Goal: Task Accomplishment & Management: Contribute content

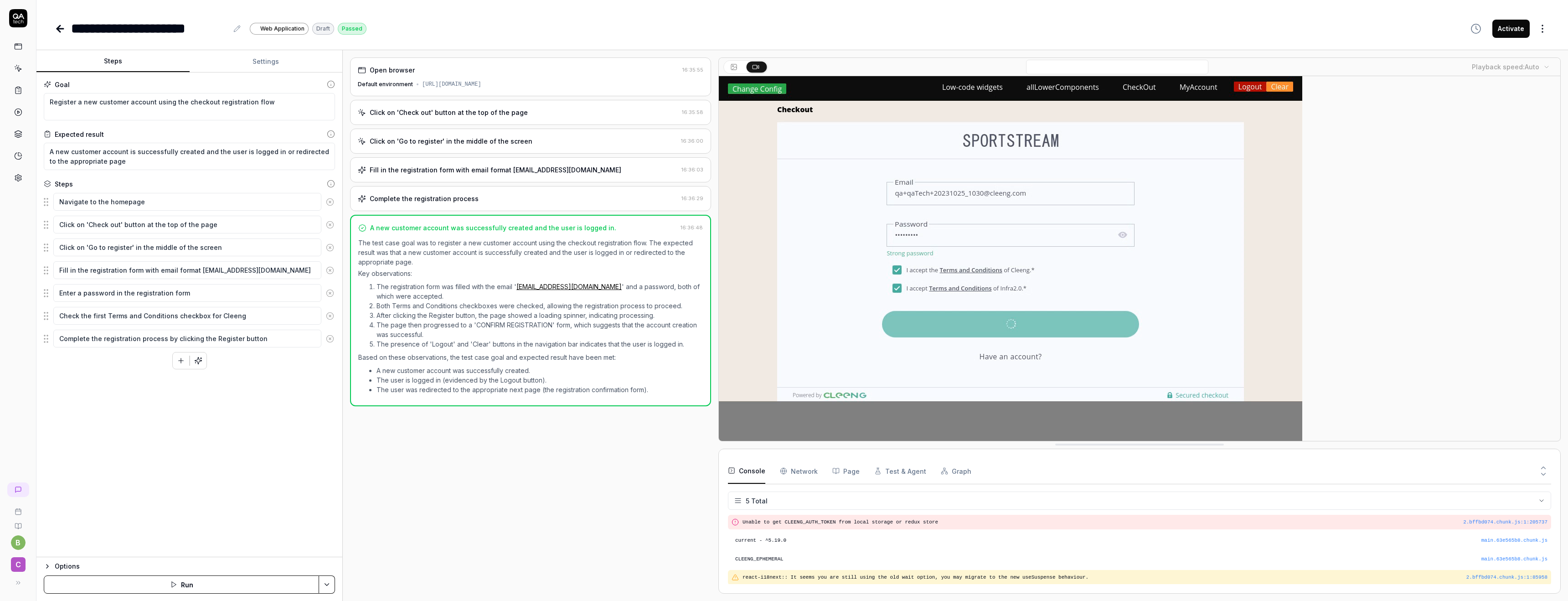
scroll to position [17, 0]
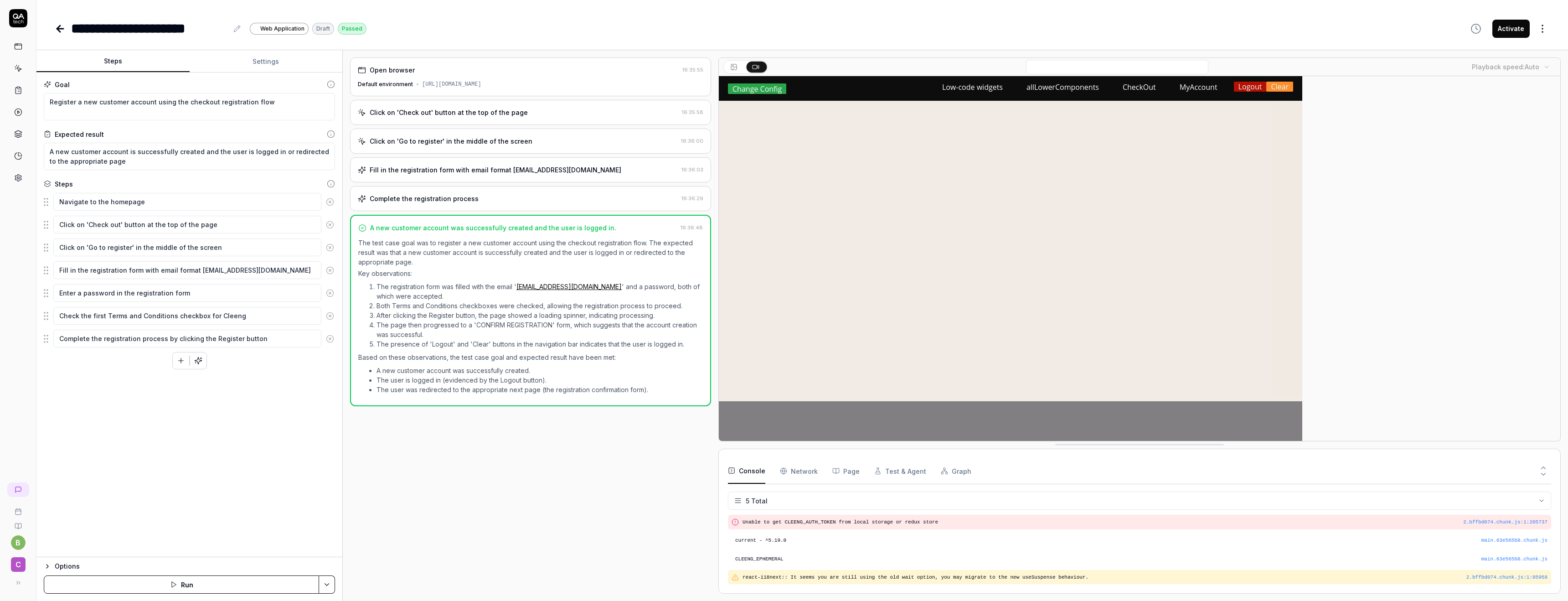
type textarea "*"
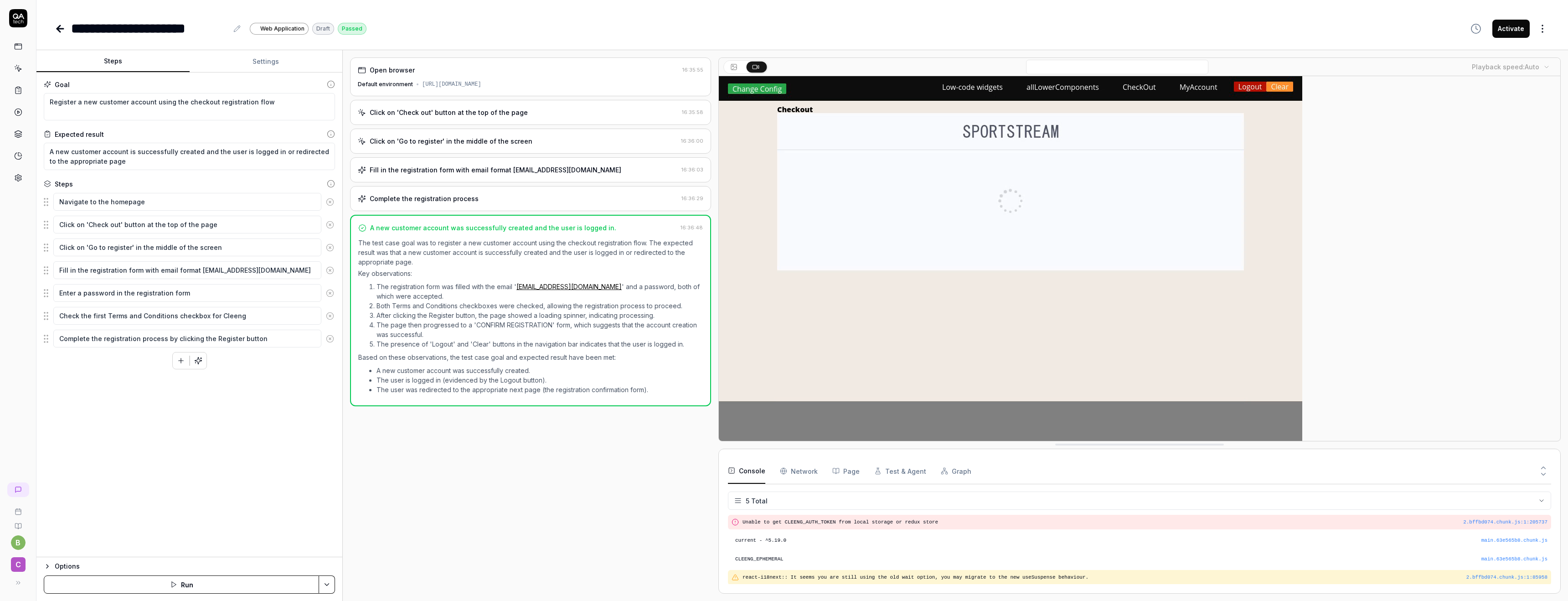
click at [64, 31] on icon at bounding box center [60, 29] width 11 height 11
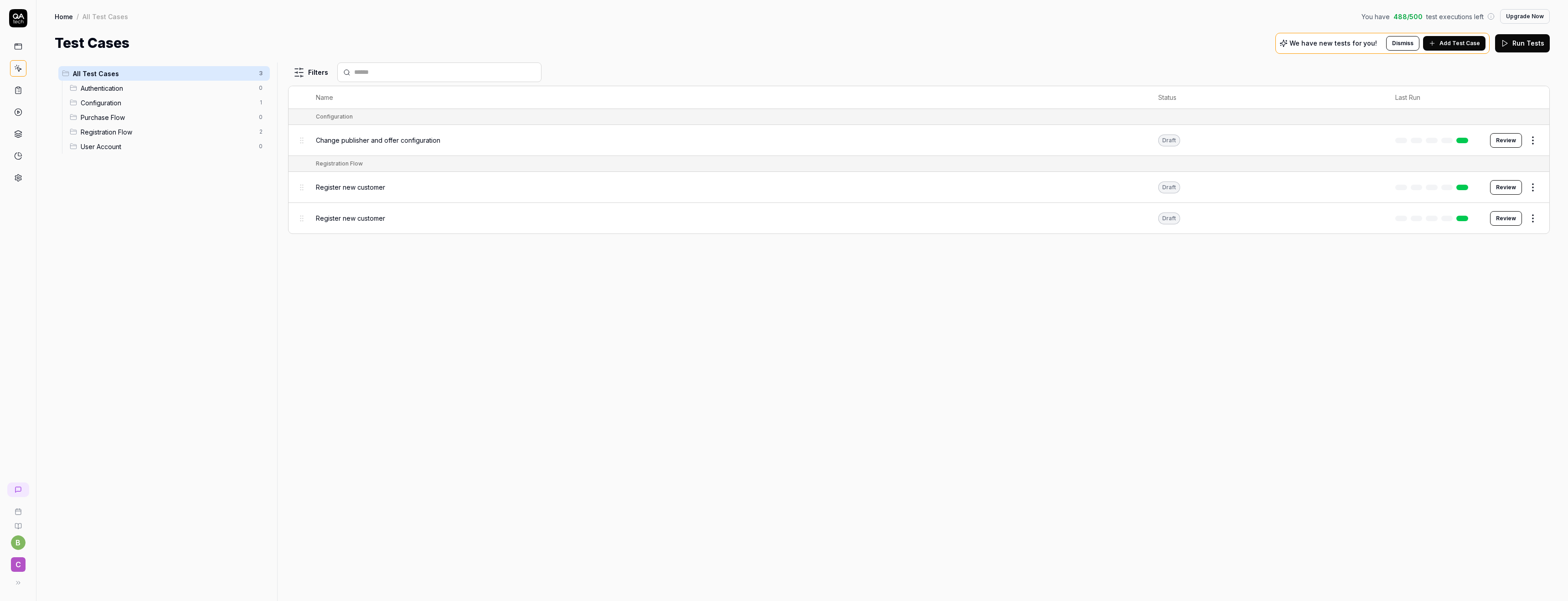
click at [315, 430] on div "Filters Name Status Last Run Configuration Change publisher and offer configura…" at bounding box center [919, 331] width 1262 height 539
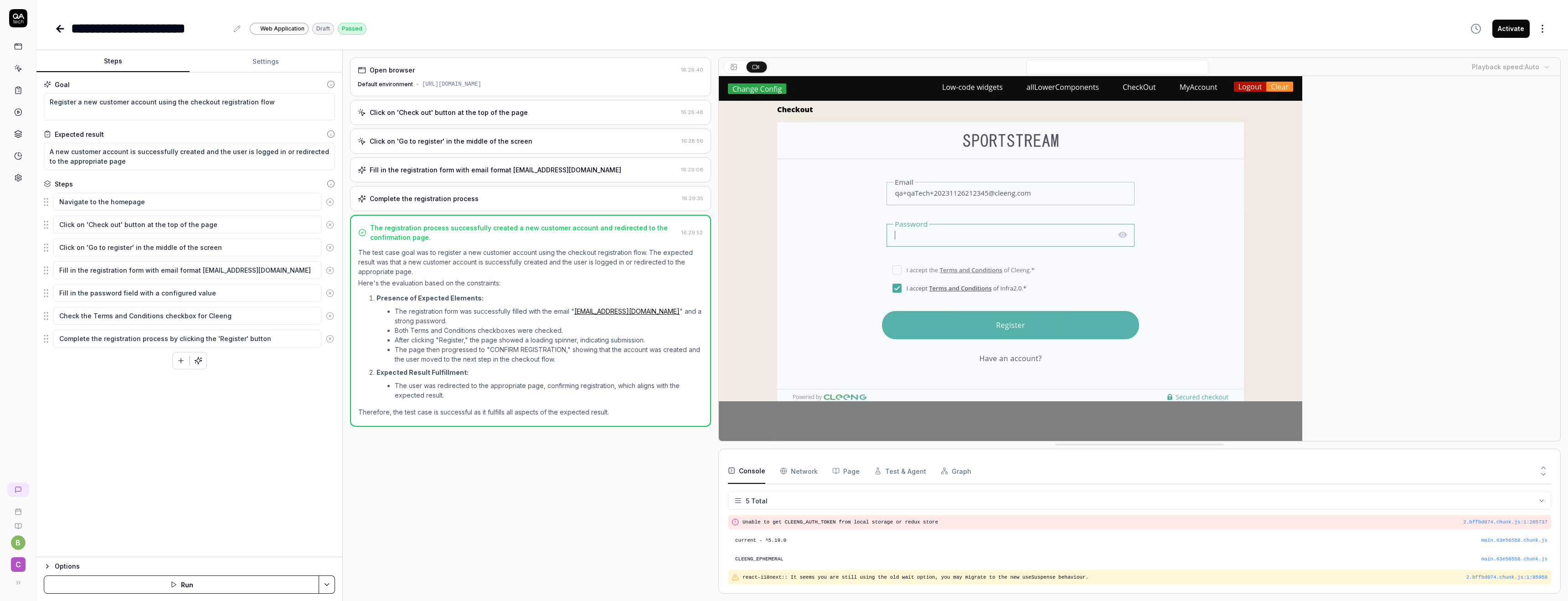
scroll to position [17, 0]
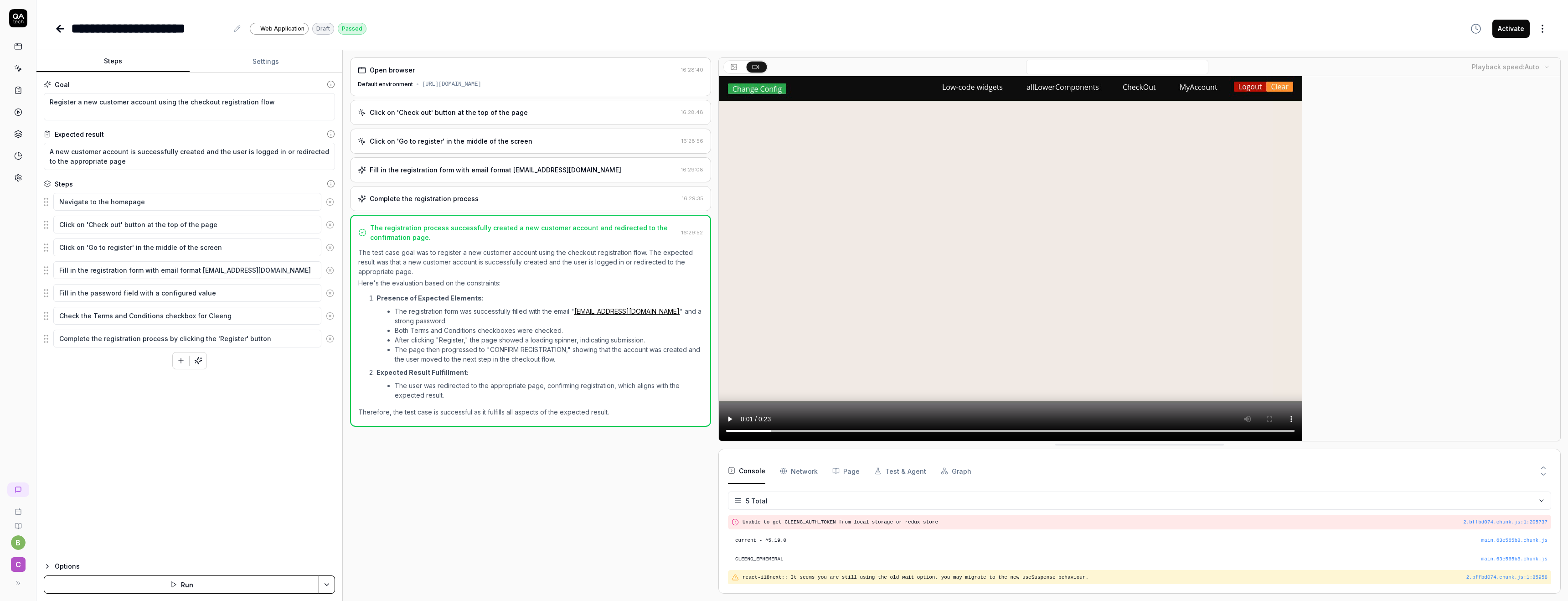
type textarea "*"
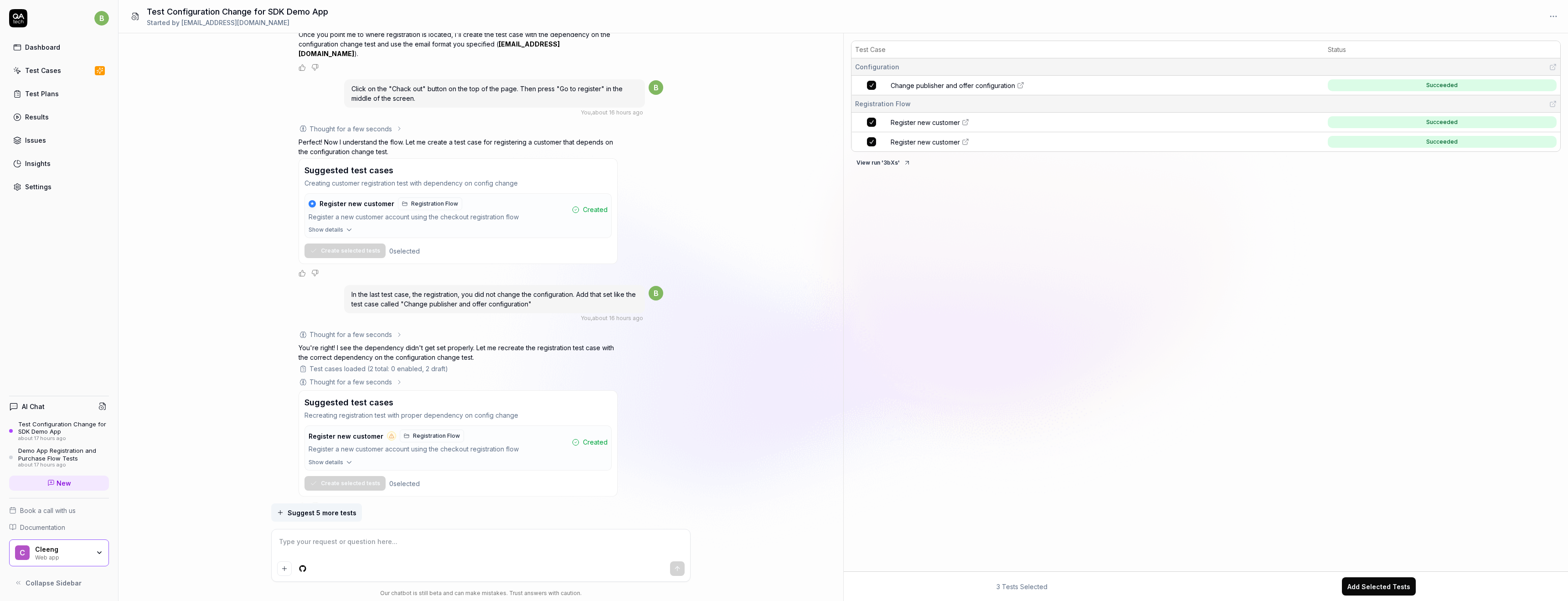
scroll to position [567, 0]
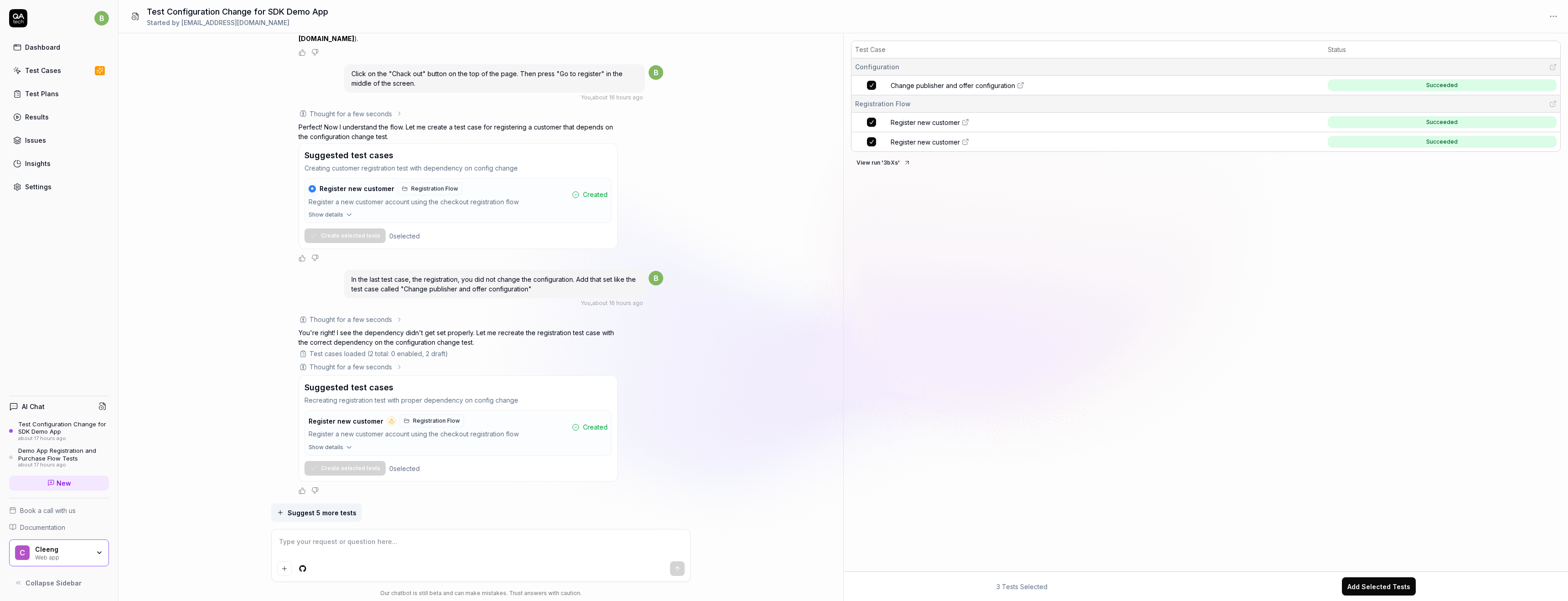
click at [956, 194] on div "Test Case Status Configuration Change publisher and offer configuration Succeed…" at bounding box center [1206, 304] width 724 height 534
drag, startPoint x: 351, startPoint y: 277, endPoint x: 600, endPoint y: 289, distance: 249.3
click at [600, 289] on div "In the last test case, the registration, you did not change the configuration. …" at bounding box center [495, 284] width 301 height 28
drag, startPoint x: 293, startPoint y: 335, endPoint x: 526, endPoint y: 340, distance: 233.1
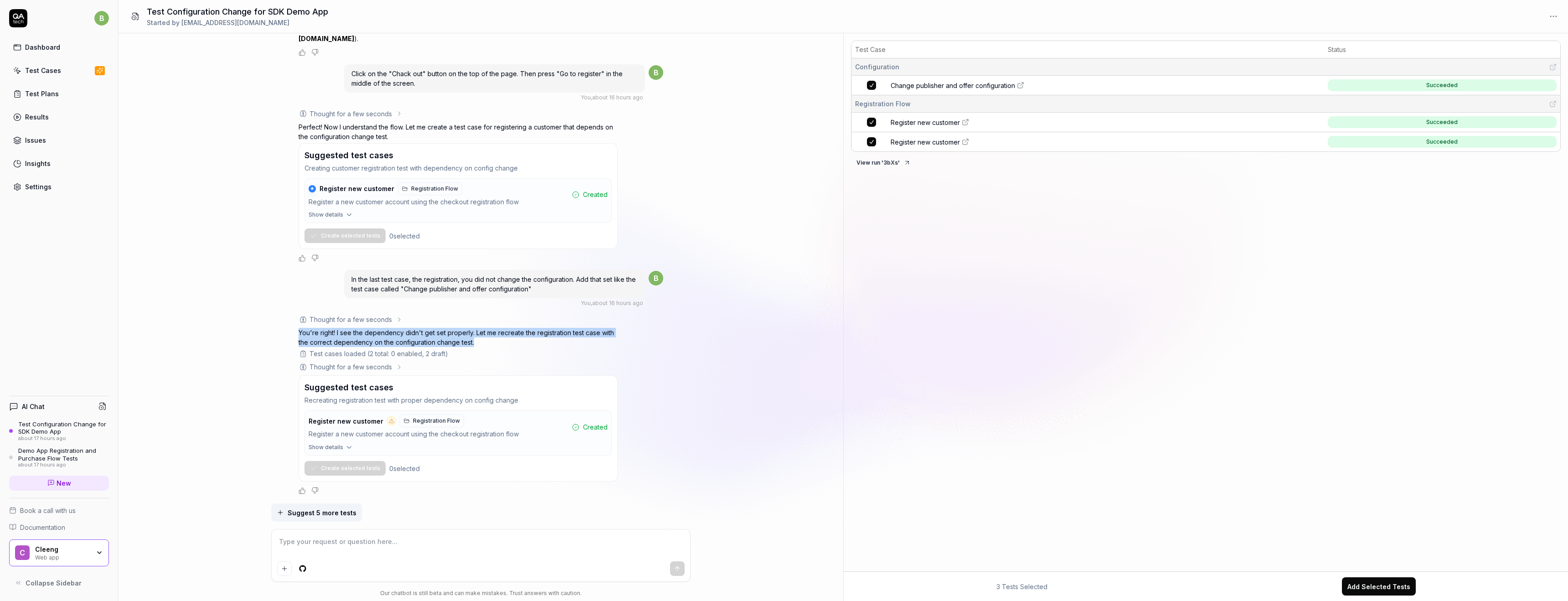
click at [526, 340] on div "Write a test case, where you change the configuration for https://mssdk-demo-ap…" at bounding box center [481, 268] width 725 height 470
click at [719, 393] on div "Write a test case, where you change the configuration for https://mssdk-demo-ap…" at bounding box center [481, 268] width 725 height 470
click at [947, 142] on span "Register new customer" at bounding box center [925, 142] width 69 height 9
click at [173, 169] on div "Write a test case, where you change the configuration for https://mssdk-demo-ap…" at bounding box center [481, 268] width 725 height 470
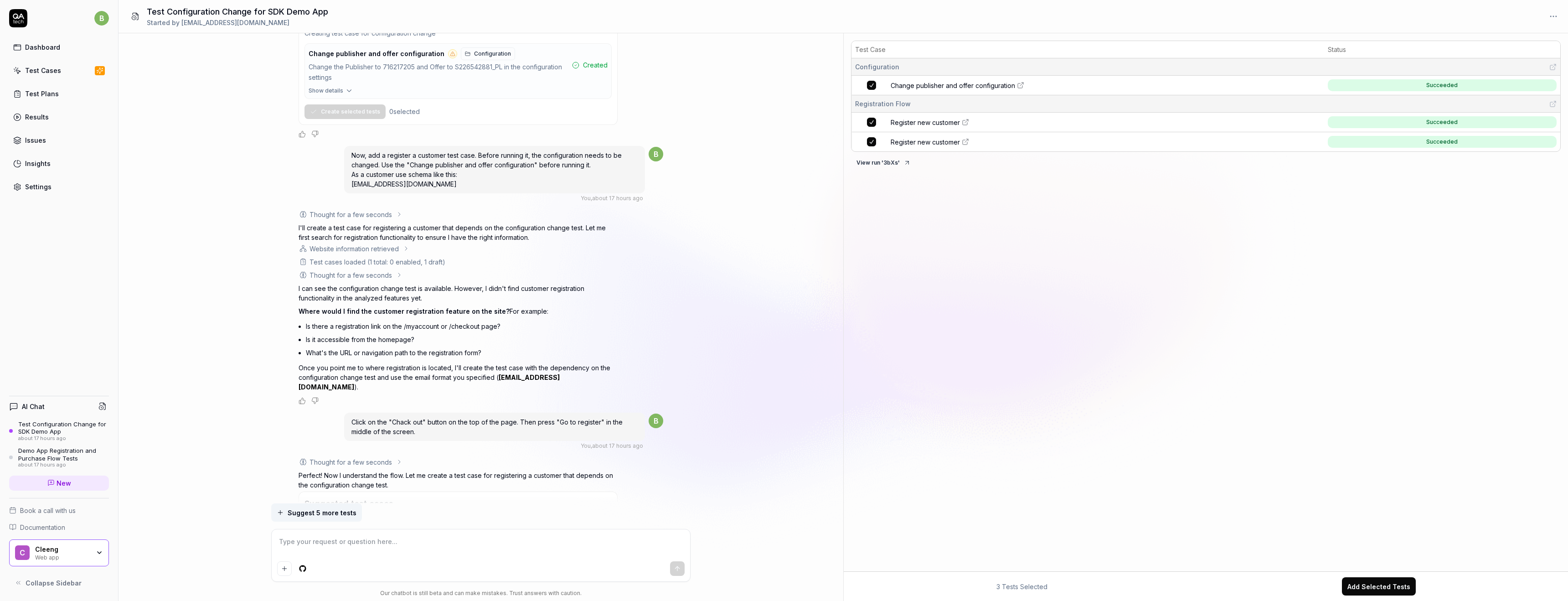
scroll to position [0, 0]
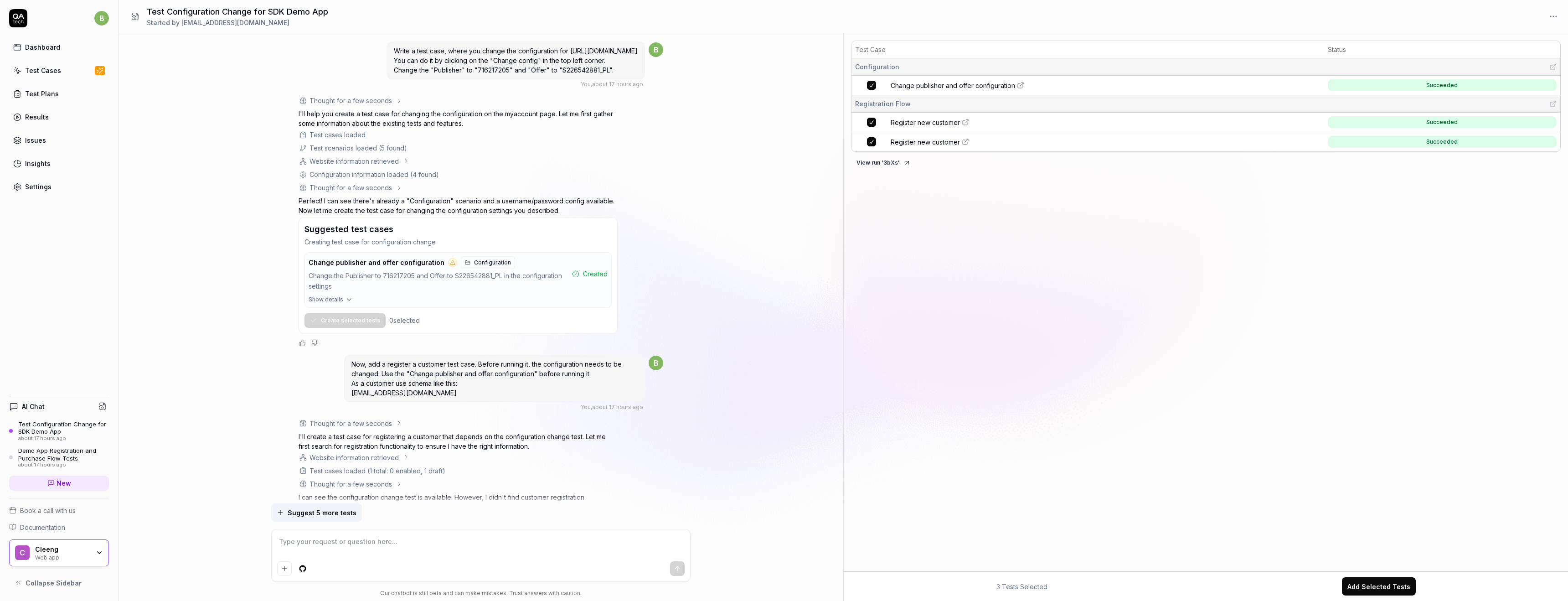
type textarea "*"
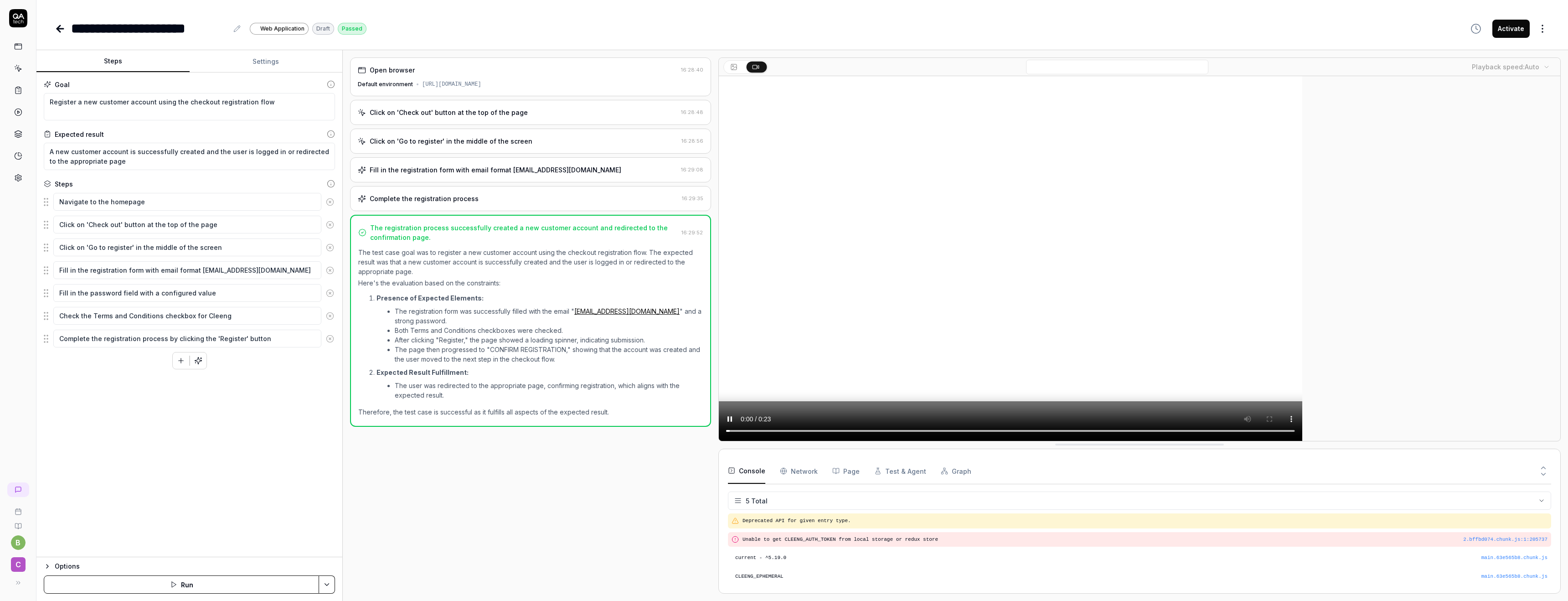
scroll to position [18, 0]
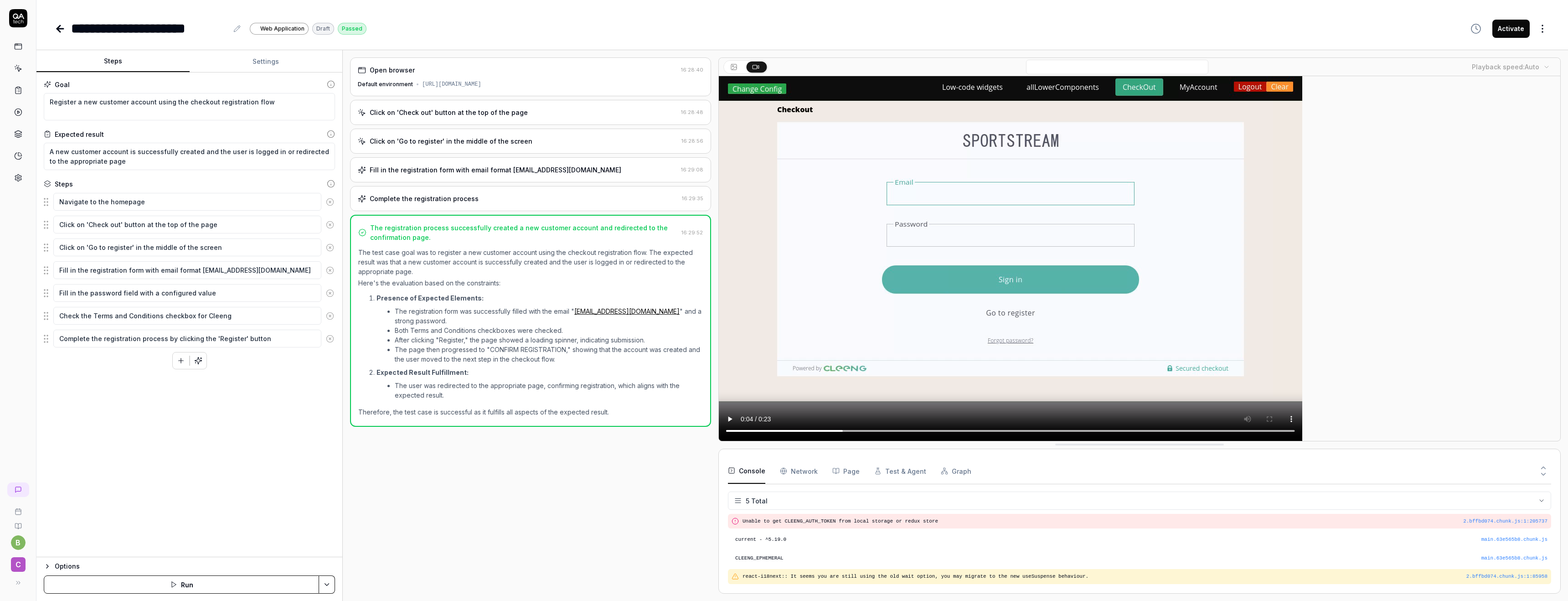
click at [62, 29] on icon at bounding box center [60, 29] width 11 height 11
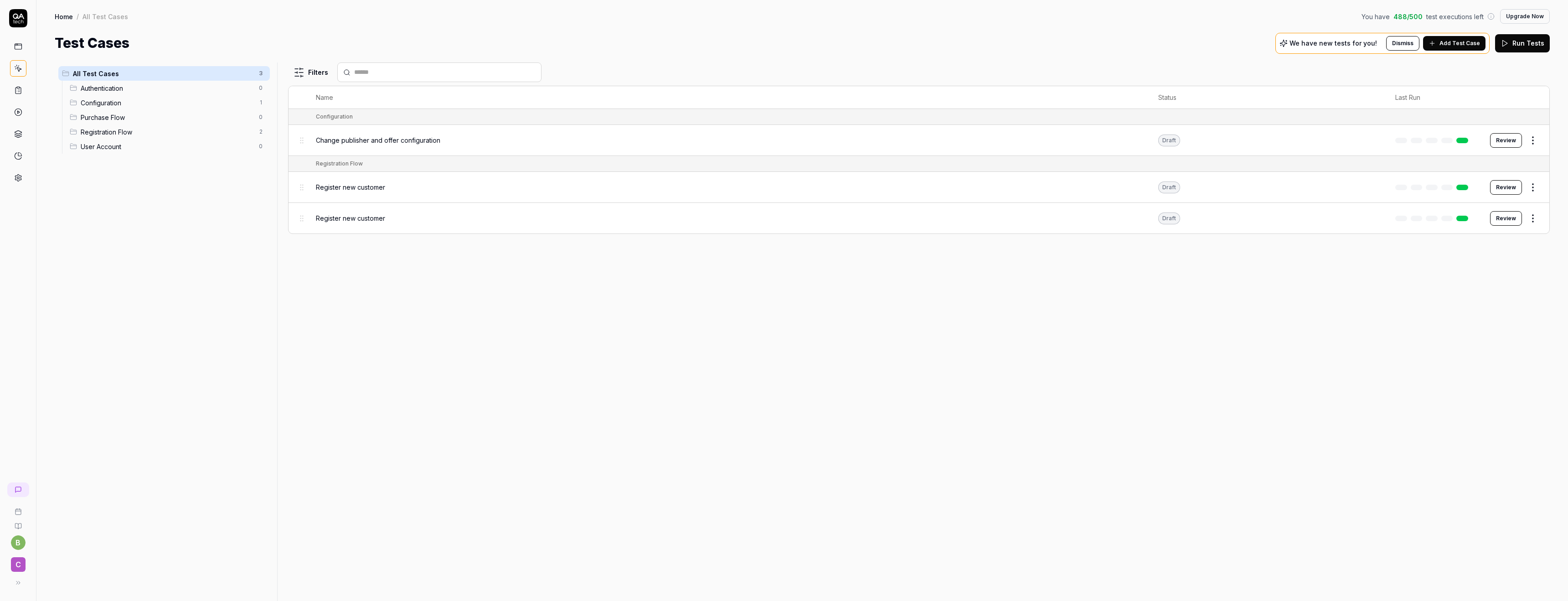
click at [67, 19] on link "Home" at bounding box center [64, 16] width 18 height 9
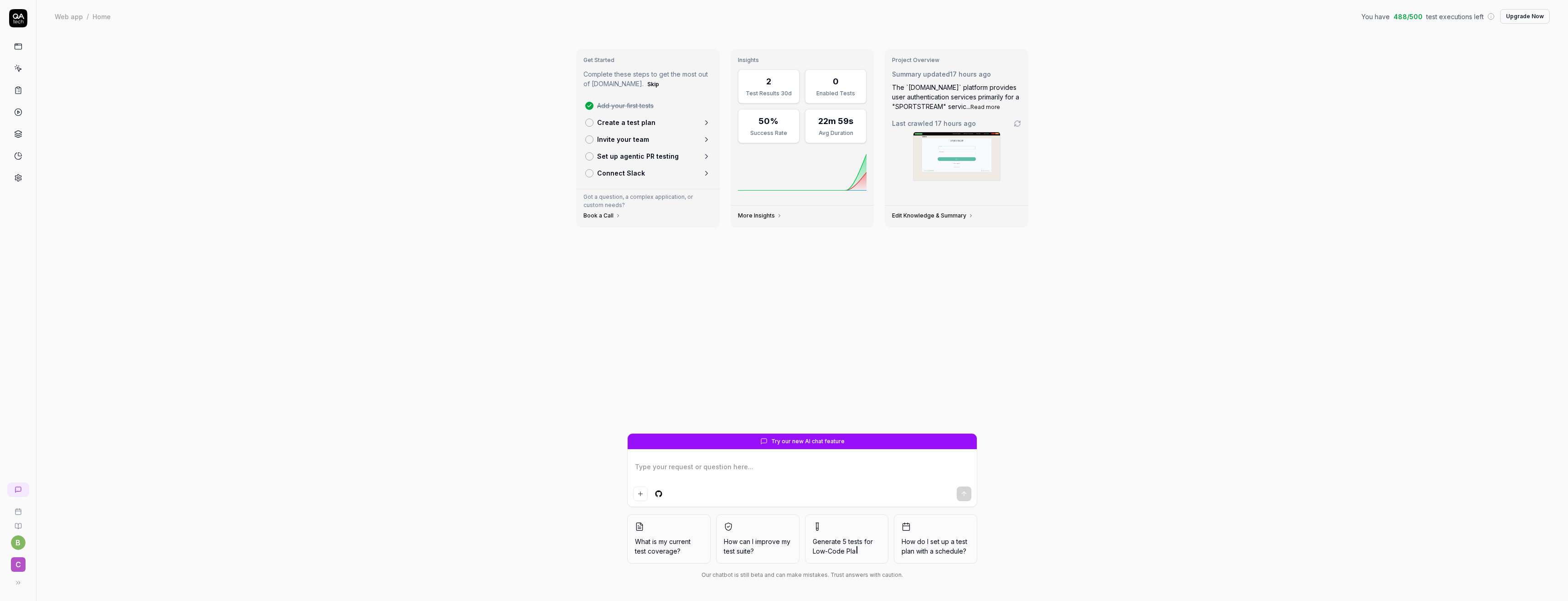
type textarea "*"
